Goal: Task Accomplishment & Management: Manage account settings

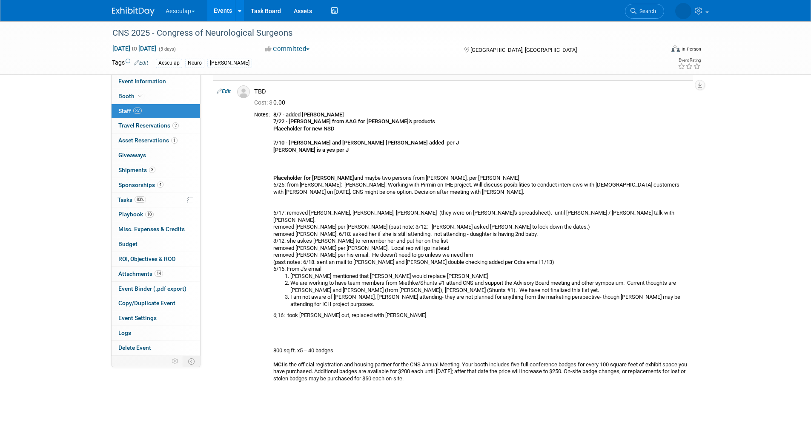
scroll to position [2768, 0]
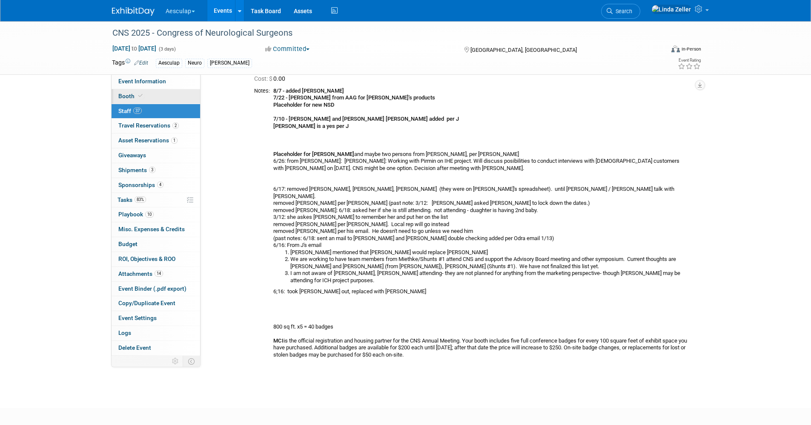
click at [132, 93] on span "Booth" at bounding box center [131, 96] width 26 height 7
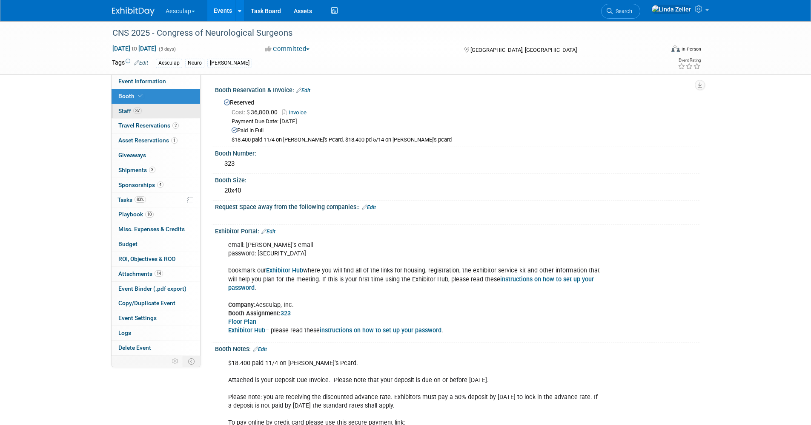
click at [123, 111] on span "Staff 37" at bounding box center [129, 111] width 23 height 7
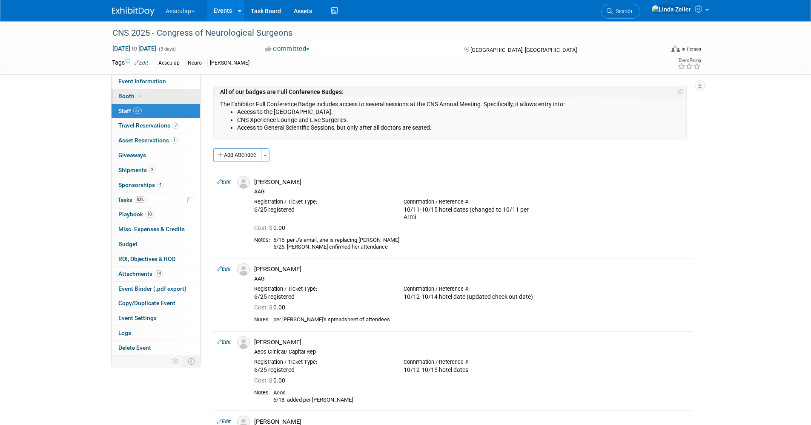
click at [127, 98] on span "Booth" at bounding box center [131, 96] width 26 height 7
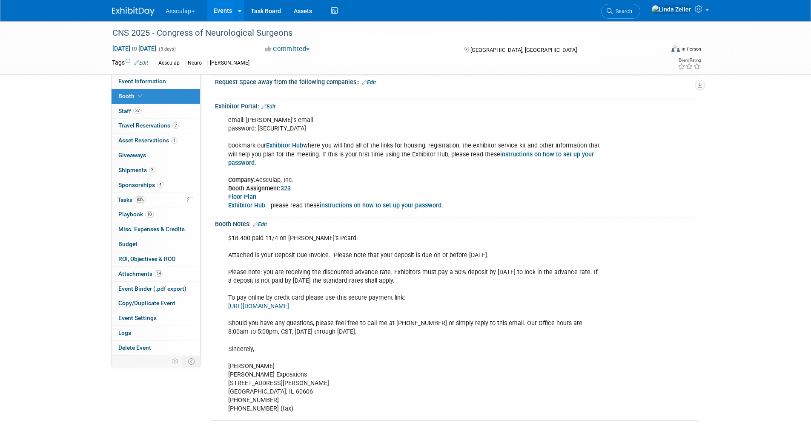
scroll to position [128, 0]
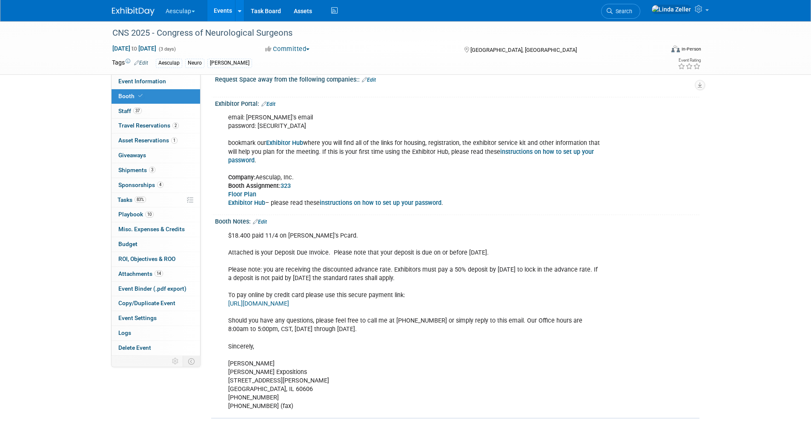
click at [243, 201] on b "Exhibitor Hub" at bounding box center [246, 203] width 37 height 7
click at [134, 125] on span "Travel Reservations 2" at bounding box center [148, 125] width 60 height 7
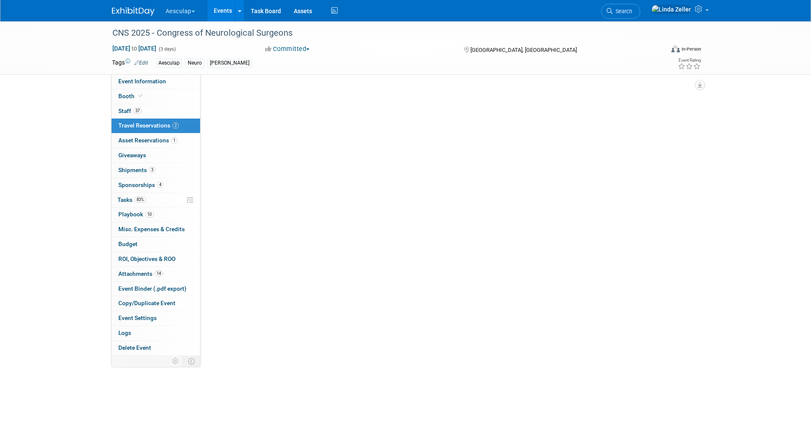
scroll to position [0, 0]
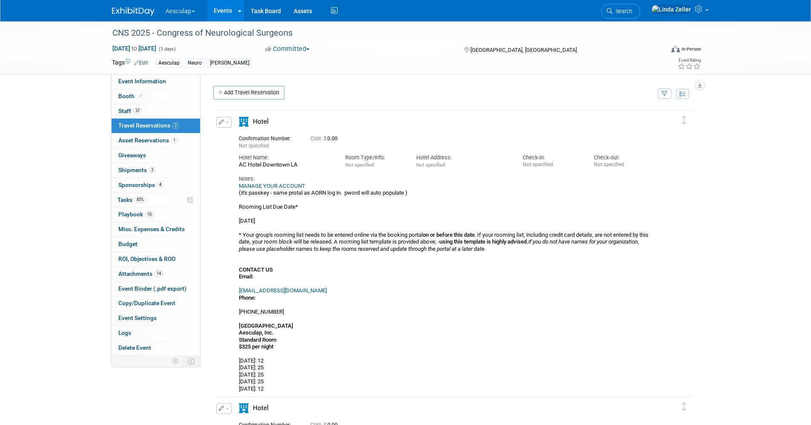
click at [276, 185] on link "MANAGE YOUR ACCOUNT" at bounding box center [272, 186] width 66 height 6
click at [120, 111] on span "Staff 37" at bounding box center [129, 111] width 23 height 7
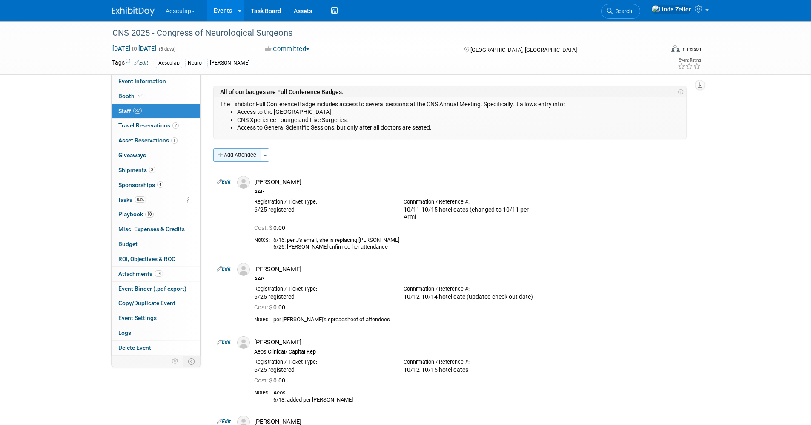
click at [251, 155] on button "Add Attendee" at bounding box center [237, 155] width 48 height 14
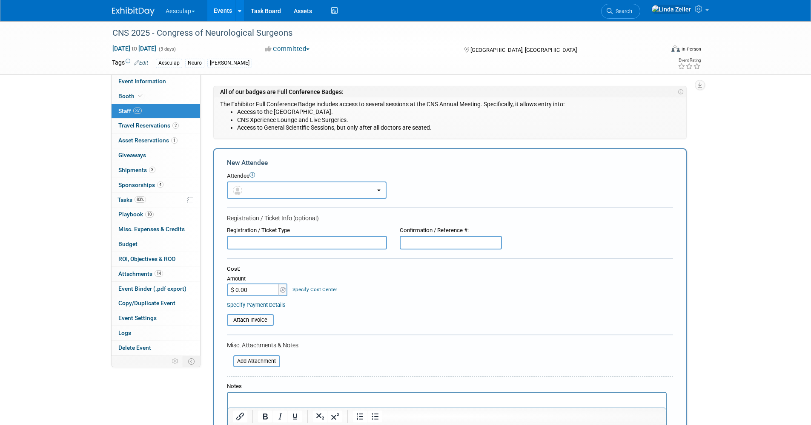
click at [247, 191] on button "button" at bounding box center [307, 190] width 160 height 17
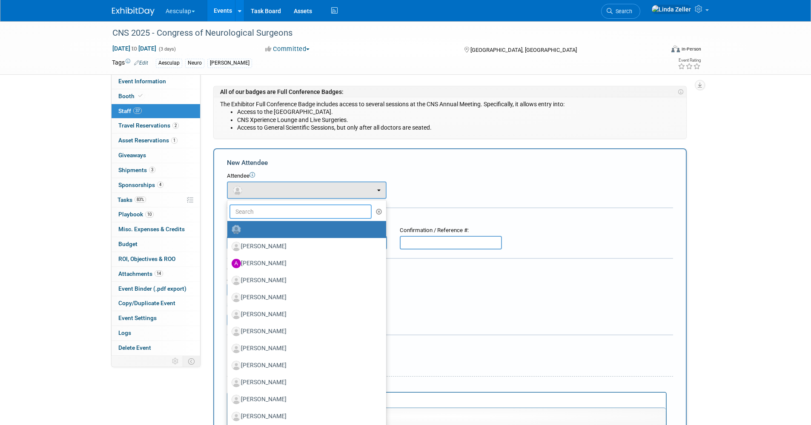
click at [243, 209] on input "text" at bounding box center [300, 212] width 143 height 14
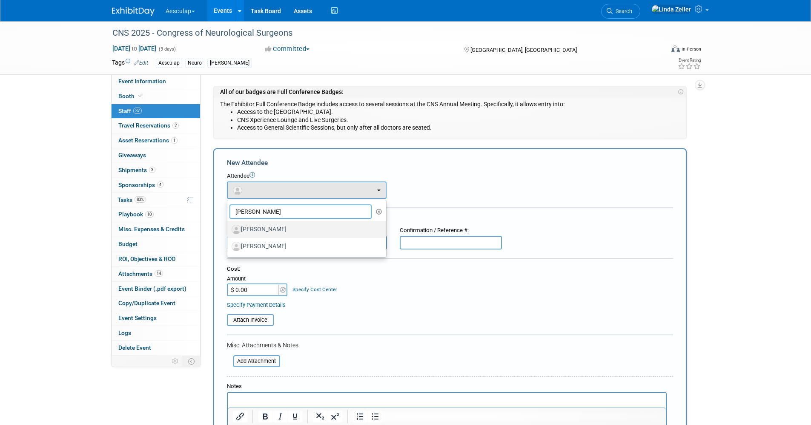
type input "[PERSON_NAME]"
click at [255, 228] on label "[PERSON_NAME]" at bounding box center [304, 230] width 146 height 14
click at [228, 228] on input "[PERSON_NAME]" at bounding box center [226, 229] width 6 height 6
select select "6a8532f2-a899-4a76-858c-17ff30b0a454"
select select "900"
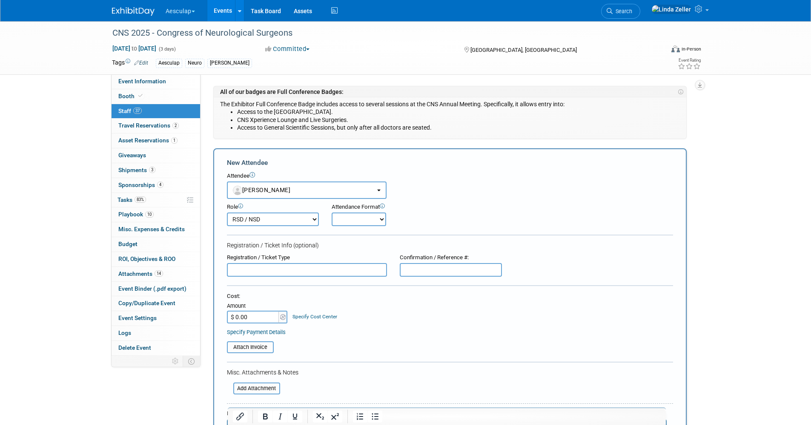
click at [249, 270] on input "text" at bounding box center [307, 270] width 160 height 14
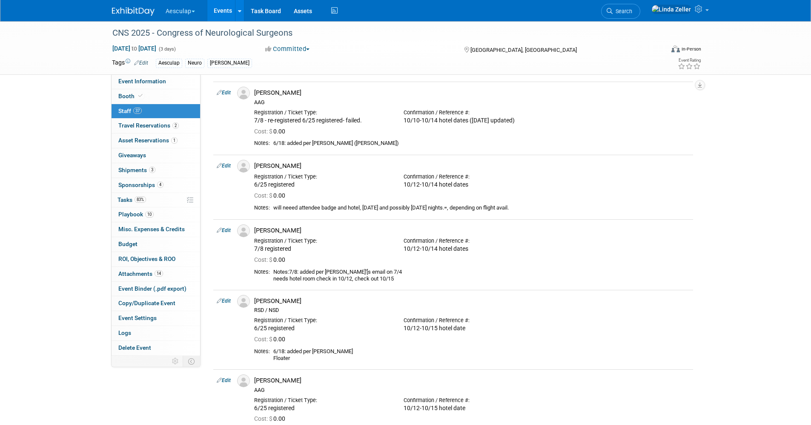
scroll to position [979, 0]
type input "9/30 - registered. replace [PERSON_NAME]"
drag, startPoint x: 465, startPoint y: 330, endPoint x: 400, endPoint y: 328, distance: 64.3
click at [400, 272] on div "Confirmation / Reference #: 10/12-10/15 hotel date" at bounding box center [471, 322] width 149 height 19
drag, startPoint x: 400, startPoint y: 328, endPoint x: 415, endPoint y: 328, distance: 14.5
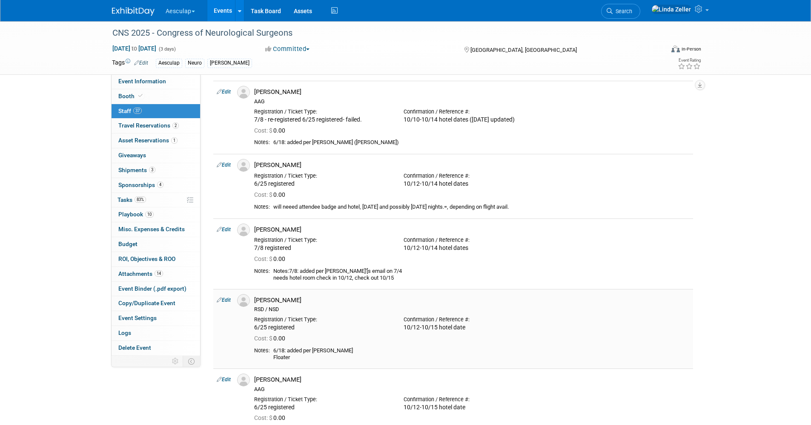
copy div "10/12-10/15 hotel date"
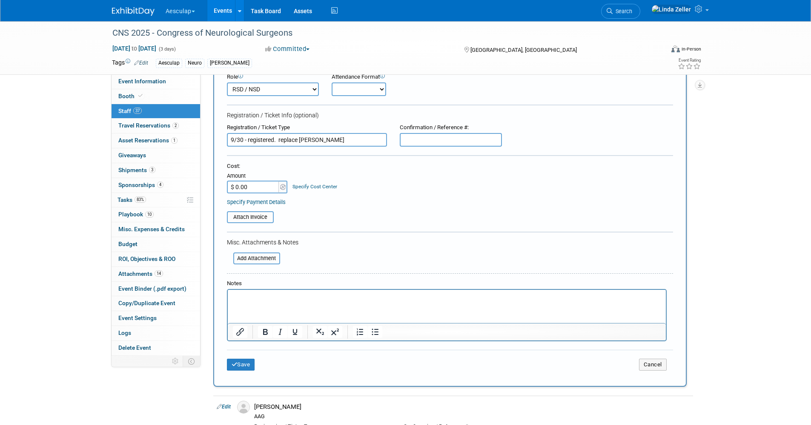
scroll to position [128, 0]
click at [414, 141] on input "text" at bounding box center [451, 143] width 102 height 14
paste input "10/12-10/15 hotel date"
type input "10/12-10/15 hotel date"
click at [242, 272] on button "Save" at bounding box center [241, 368] width 28 height 12
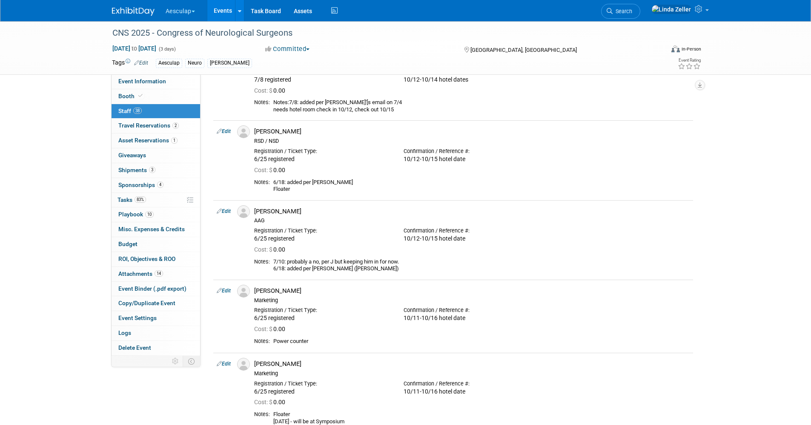
scroll to position [808, 0]
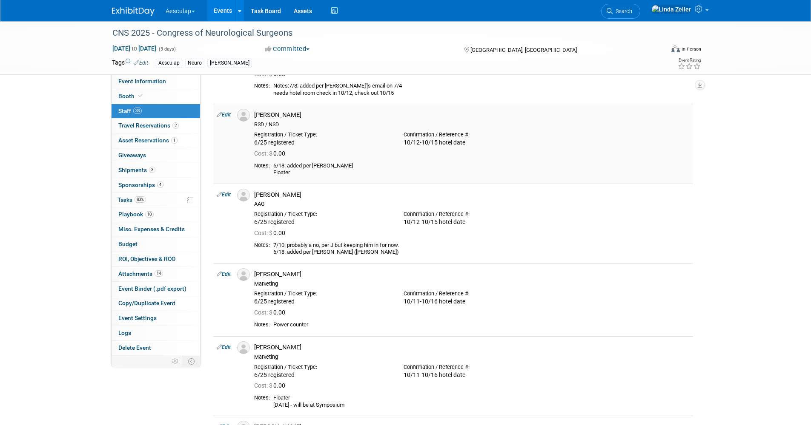
click at [226, 114] on link "Edit" at bounding box center [224, 115] width 14 height 6
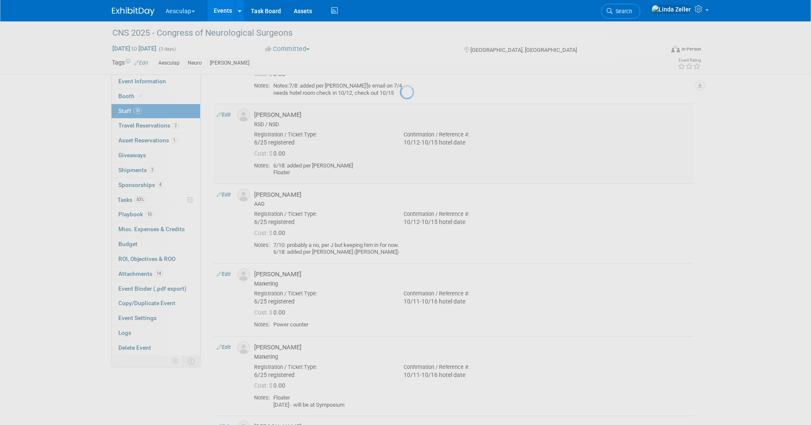
select select "fc0c703e-1356-4cfb-bb29-b79cf2ae3131"
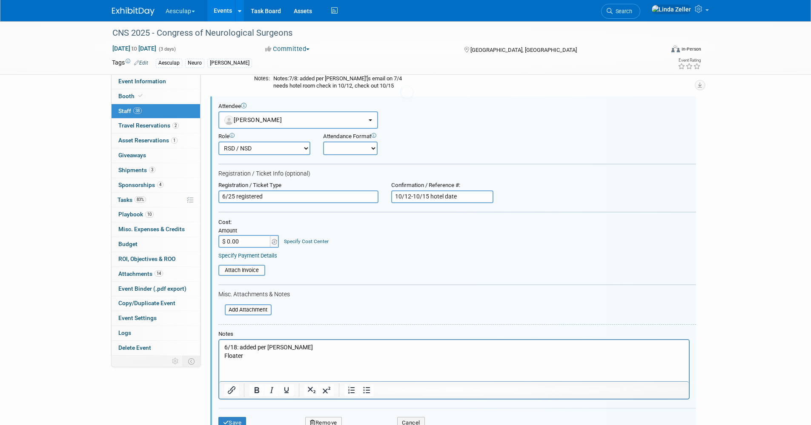
scroll to position [0, 0]
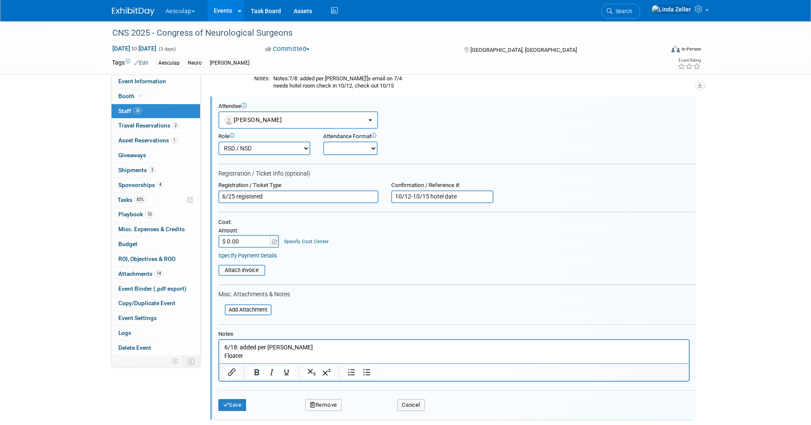
click at [320, 272] on button "Remove" at bounding box center [323, 406] width 37 height 12
click at [364, 272] on icon at bounding box center [363, 413] width 5 height 5
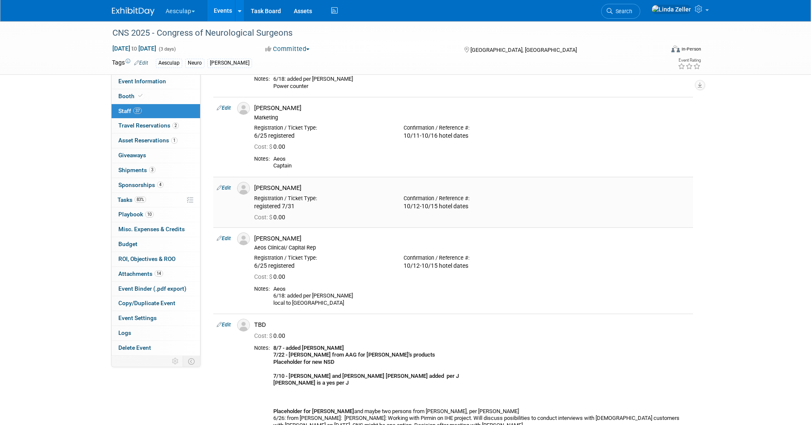
scroll to position [2603, 0]
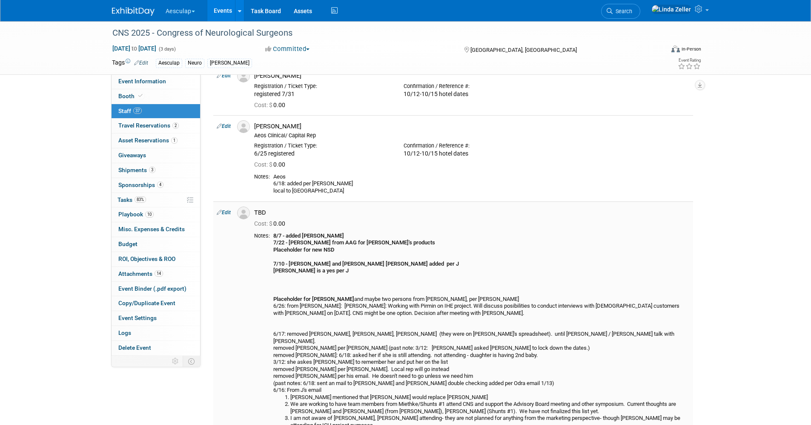
click at [228, 212] on link "Edit" at bounding box center [224, 213] width 14 height 6
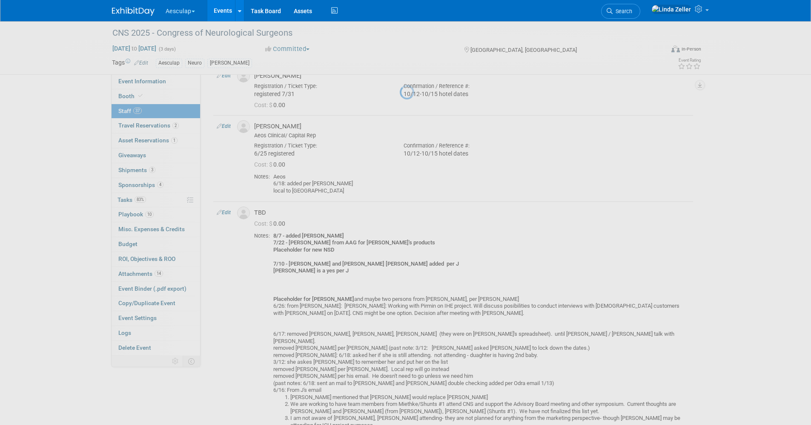
select select "00150ee3-2016-4d98-ba55-31f8690fcacb"
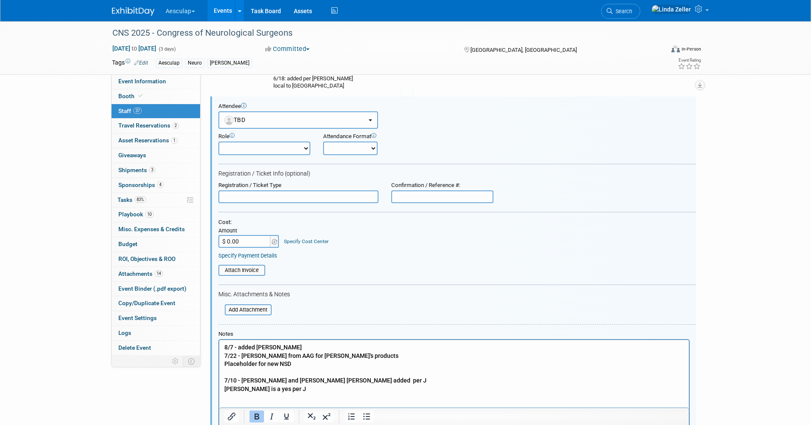
scroll to position [0, 0]
click at [224, 272] on b "8/7 - added [PERSON_NAME]" at bounding box center [262, 347] width 77 height 7
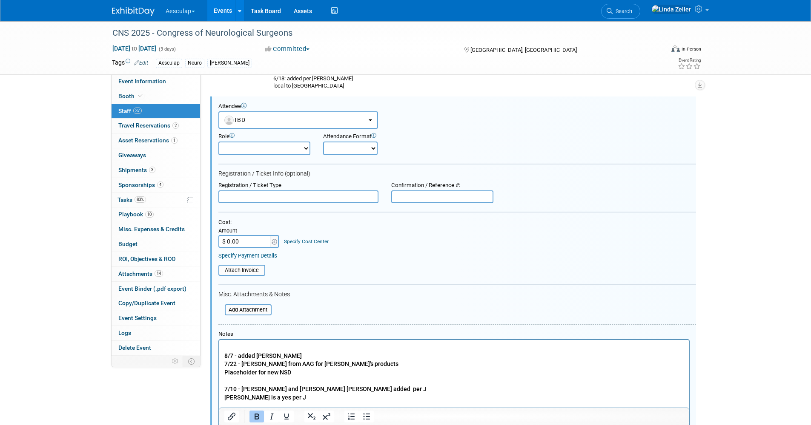
click at [224, 272] on p "Rich Text Area. Press ALT-0 for help." at bounding box center [454, 347] width 460 height 9
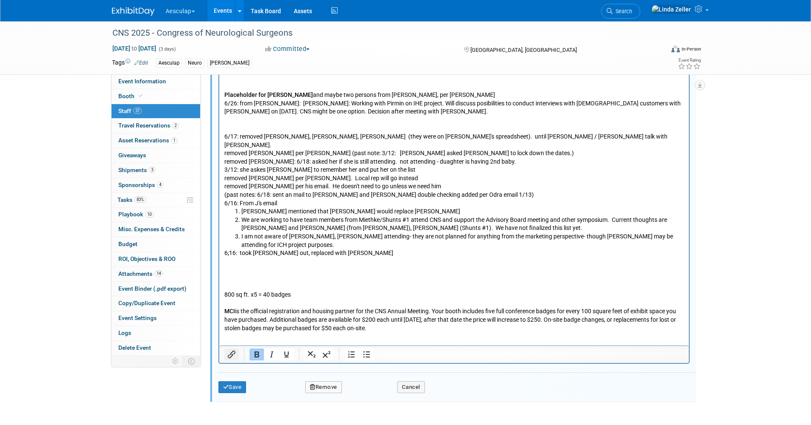
scroll to position [3048, 0]
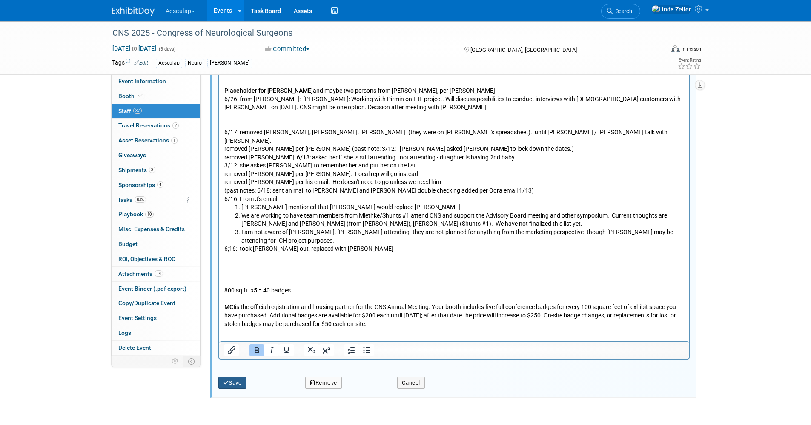
click at [234, 272] on button "Save" at bounding box center [232, 383] width 28 height 12
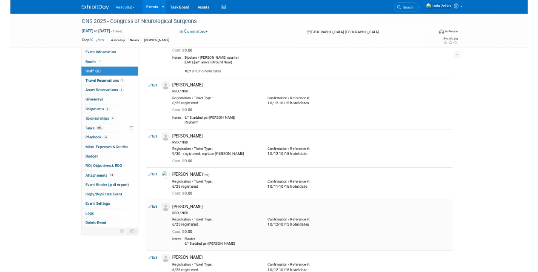
scroll to position [1321, 0]
